Goal: Find contact information: Find contact information

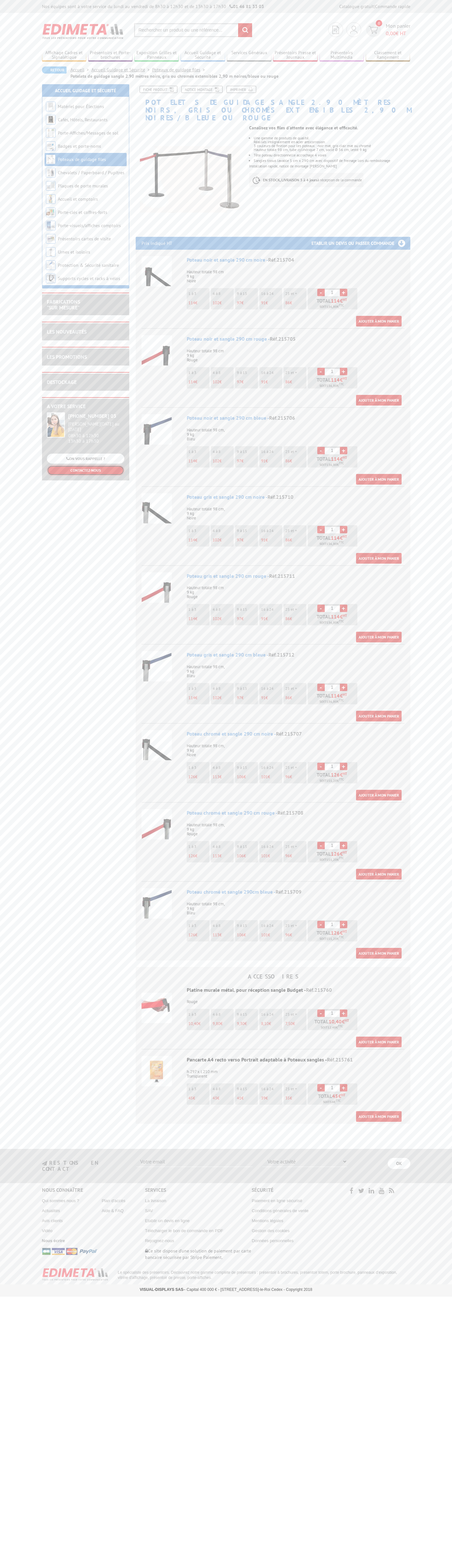
click at [86, 466] on link "CONTACTEZ-NOUS" at bounding box center [86, 470] width 78 height 10
